Goal: Check status: Check status

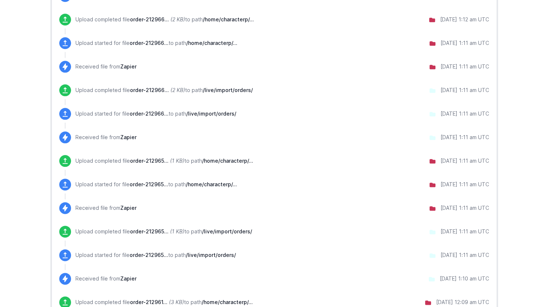
scroll to position [607, 0]
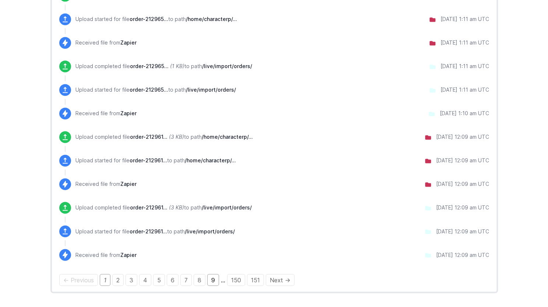
click at [207, 279] on link "9" at bounding box center [213, 280] width 12 height 12
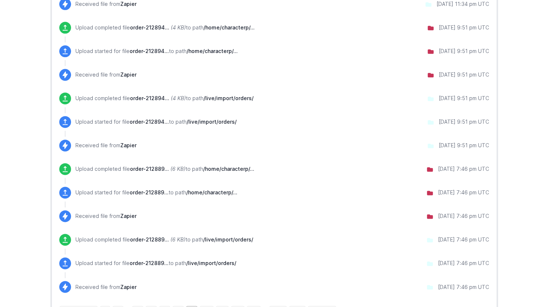
scroll to position [570, 0]
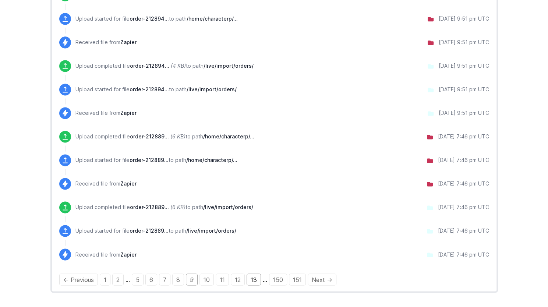
click at [256, 279] on link "13" at bounding box center [254, 279] width 14 height 12
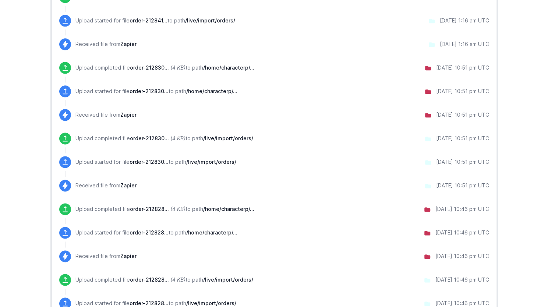
scroll to position [570, 0]
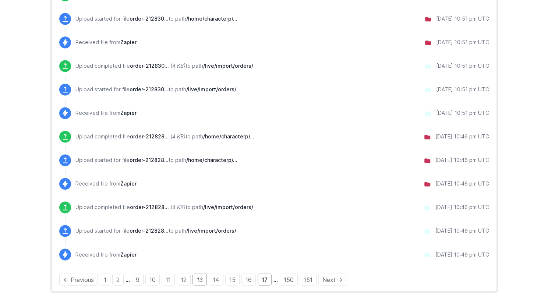
click at [261, 279] on link "17" at bounding box center [265, 279] width 14 height 12
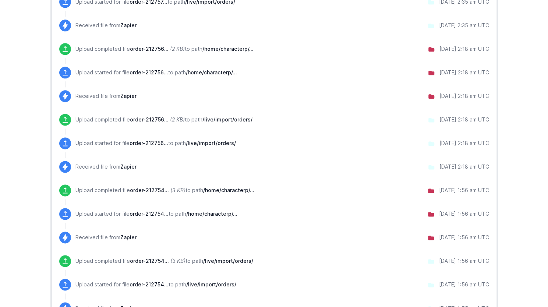
scroll to position [570, 0]
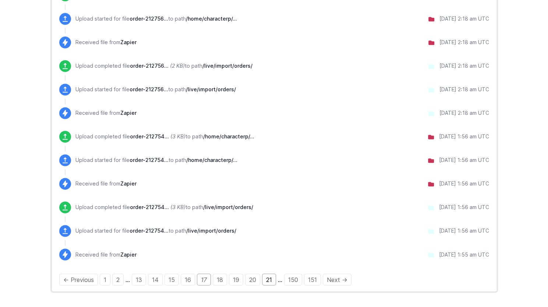
click at [266, 282] on link "21" at bounding box center [269, 279] width 14 height 12
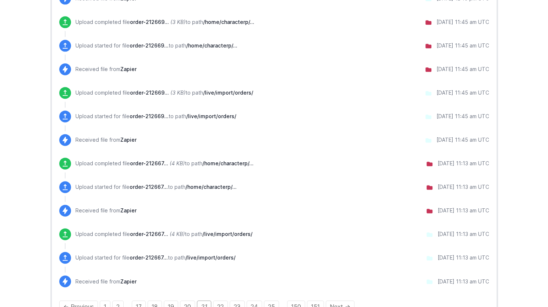
scroll to position [570, 0]
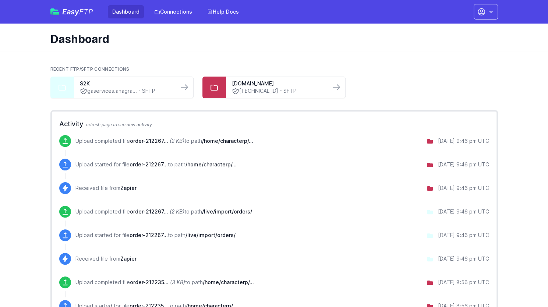
click at [126, 14] on link "Dashboard" at bounding box center [126, 11] width 36 height 13
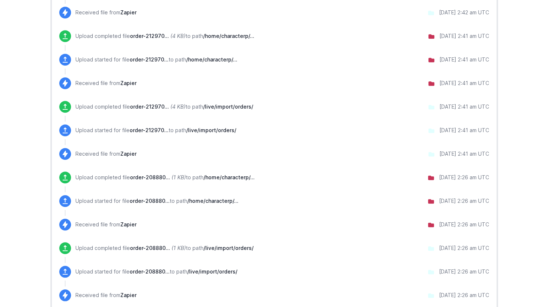
scroll to position [258, 0]
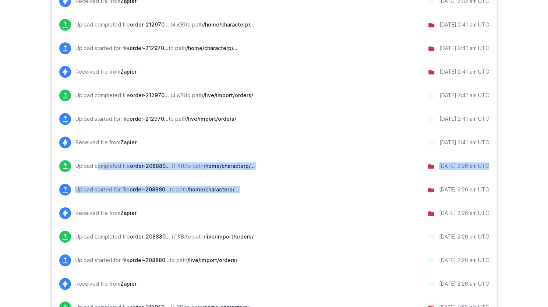
drag, startPoint x: 77, startPoint y: 166, endPoint x: 345, endPoint y: 199, distance: 269.2
click at [345, 199] on ul "Upload completed file order-212972... (3 KB) to path /home/characterp/... [DATE…" at bounding box center [274, 230] width 430 height 707
click at [289, 178] on div "Upload completed file order-208880... (1 KB) to path /home/characterp/... [DATE…" at bounding box center [274, 172] width 430 height 24
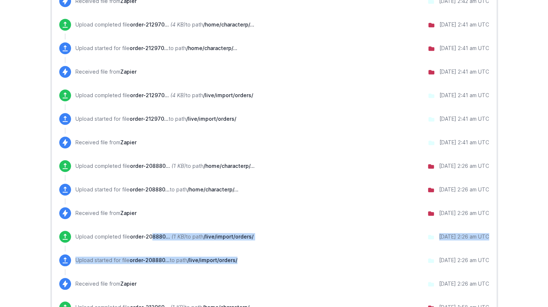
drag, startPoint x: 241, startPoint y: 259, endPoint x: 151, endPoint y: 252, distance: 90.9
click at [151, 252] on ul "Upload completed file order-212972... (3 KB) to path /home/characterp/... [DATE…" at bounding box center [274, 230] width 430 height 707
